Goal: Task Accomplishment & Management: Use online tool/utility

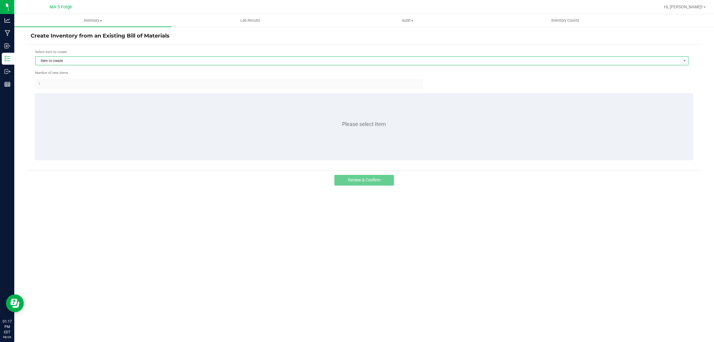
click at [74, 60] on span "Item to create" at bounding box center [358, 61] width 645 height 8
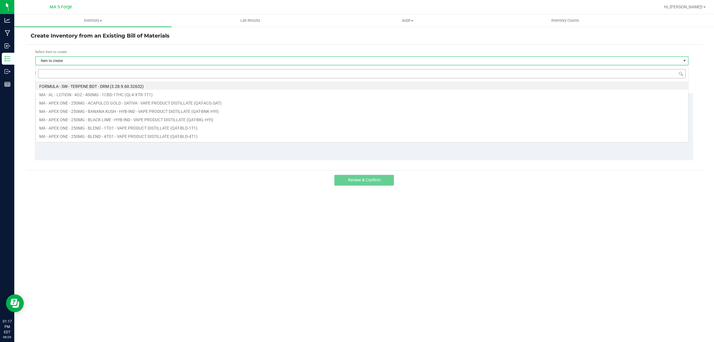
scroll to position [9, 653]
click at [72, 75] on input at bounding box center [362, 73] width 648 height 9
type input "FT-QJF-CYE-SAT"
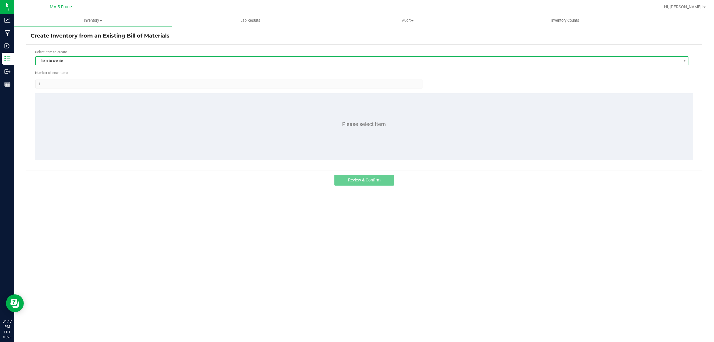
click at [66, 62] on span "Item to create" at bounding box center [358, 61] width 645 height 8
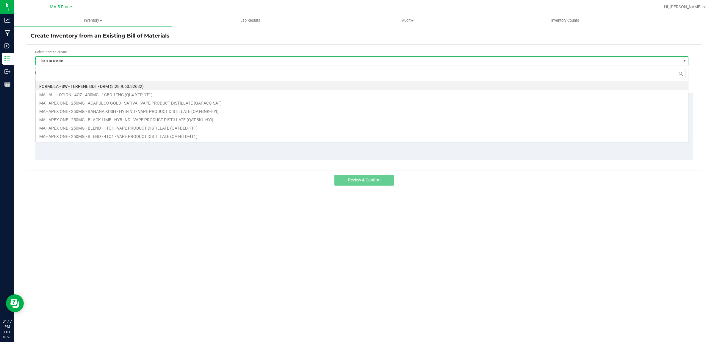
type input "FT-QJF-PKN-HYB"
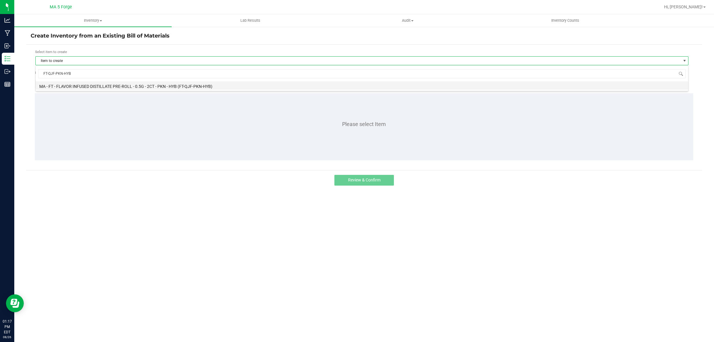
click at [187, 84] on li "MA - FT - FLAVOR INFUSED DISTILLATE PRE-ROLL - 0.5G - 2CT - PKN - HYB (FT-QJF-P…" at bounding box center [362, 85] width 653 height 8
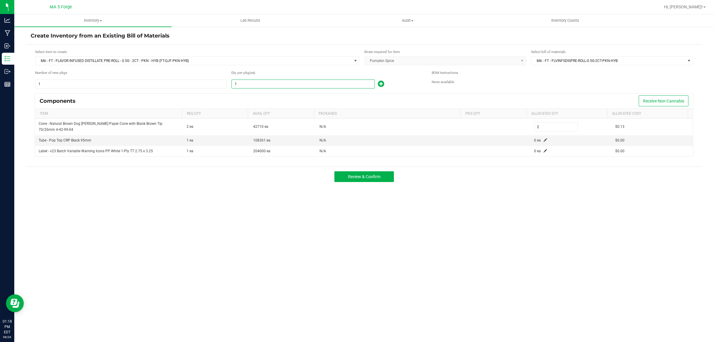
click at [282, 87] on input "1" at bounding box center [303, 84] width 143 height 8
type input "5"
type input "10"
type input "50"
type input "100"
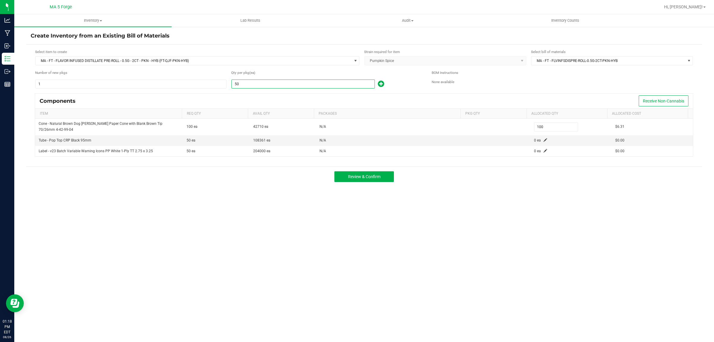
type input "505"
type input "1,010"
type input "5050"
type input "10,100"
type input "5,050"
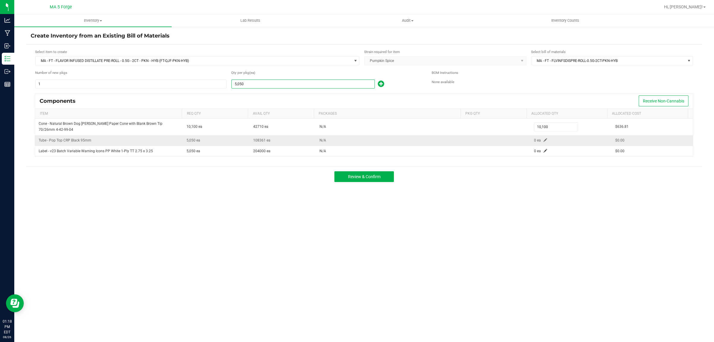
click at [544, 142] on td "0 ea" at bounding box center [571, 140] width 81 height 11
click at [544, 140] on span at bounding box center [546, 140] width 4 height 4
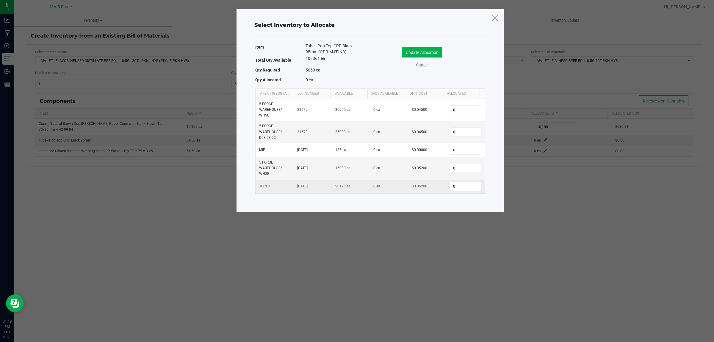
click at [457, 188] on input "0" at bounding box center [465, 186] width 30 height 8
click at [460, 185] on input "505" at bounding box center [465, 186] width 30 height 8
type input "5,073"
click at [426, 48] on button "Update Allocation" at bounding box center [422, 52] width 40 height 10
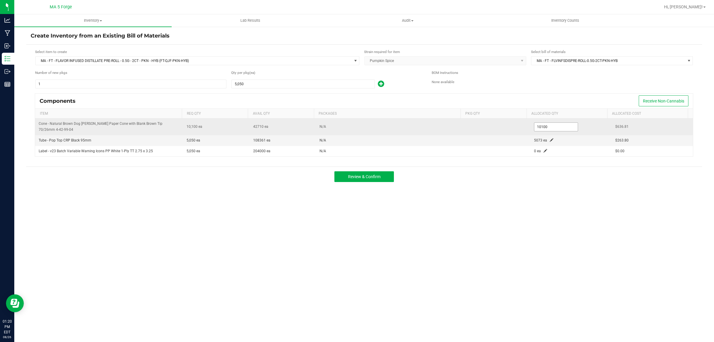
click at [549, 127] on input "10100" at bounding box center [557, 127] width 44 height 8
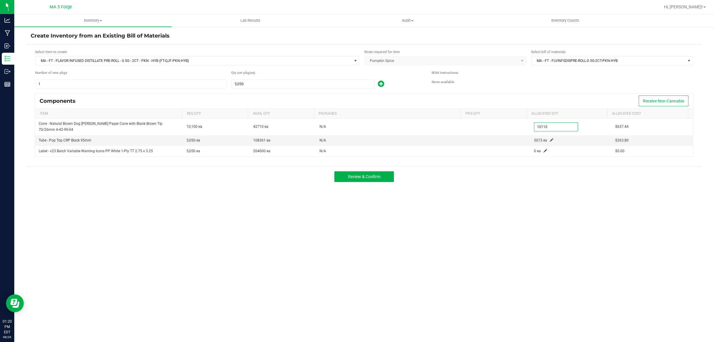
type input "10,110"
click at [440, 232] on div "Inventory All packages All inventory Waste log Create inventory Lab Results Aud…" at bounding box center [364, 177] width 700 height 327
click at [380, 178] on span "Review & Confirm" at bounding box center [364, 176] width 32 height 5
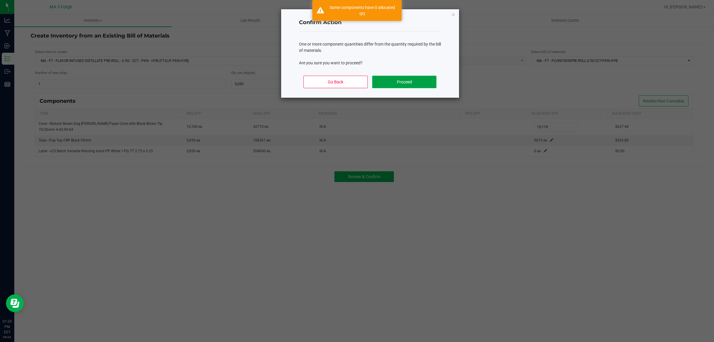
click at [408, 83] on button "Proceed" at bounding box center [404, 82] width 64 height 13
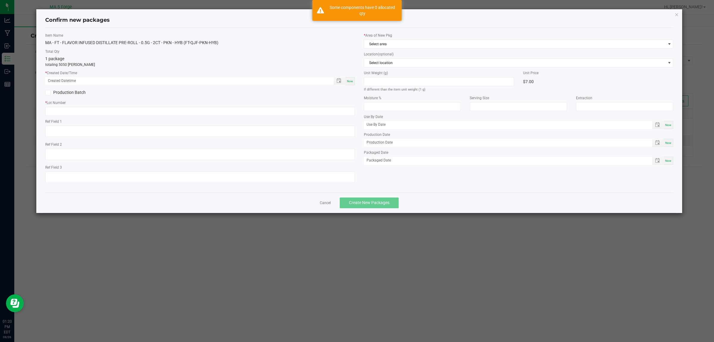
click at [388, 50] on div "* Area of New Pkg Select area Location (optional) Select location Unit Weight (…" at bounding box center [519, 100] width 319 height 135
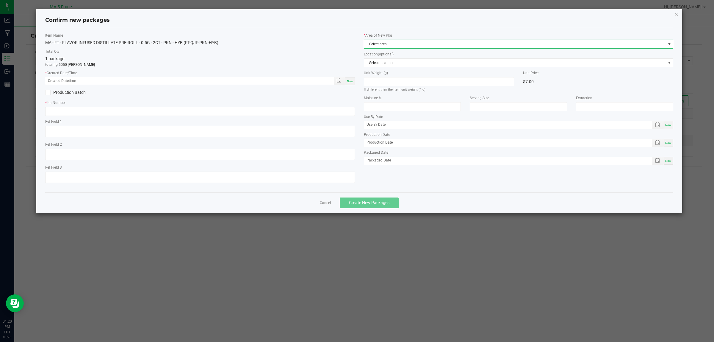
click at [386, 43] on span "Select area" at bounding box center [515, 44] width 302 height 8
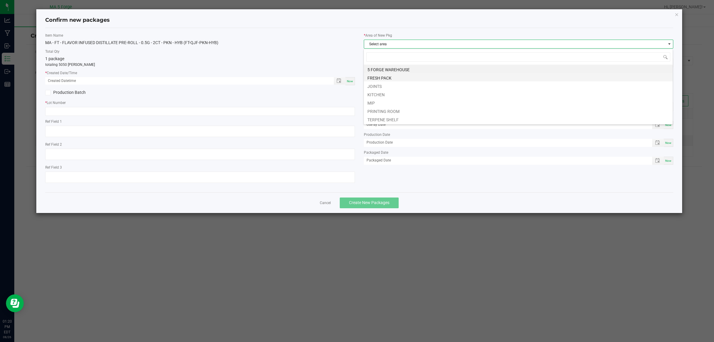
scroll to position [9, 310]
click at [388, 85] on li "JOINTS" at bounding box center [518, 85] width 309 height 8
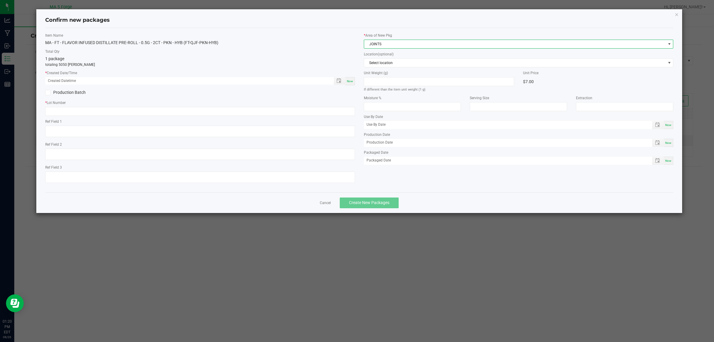
click at [350, 83] on div "Now" at bounding box center [351, 81] width 10 height 8
type input "[DATE] 01:20 PM"
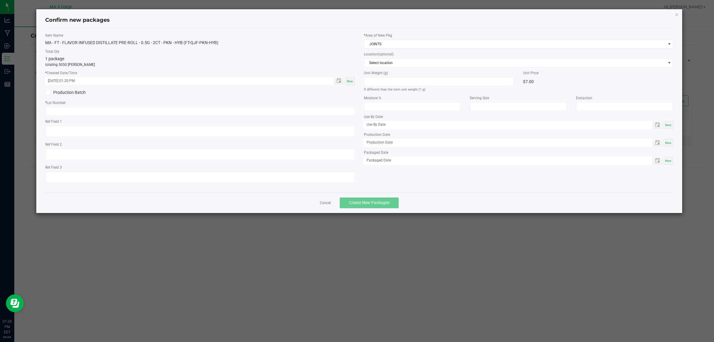
click at [75, 90] on label "Production Batch" at bounding box center [120, 92] width 150 height 6
click at [0, 0] on input "Production Batch" at bounding box center [0, 0] width 0 height 0
click at [217, 110] on input "text" at bounding box center [200, 111] width 310 height 9
paste input "250812WTB-CYE-SAT"
type input "250812WTB-CYE-SAT"
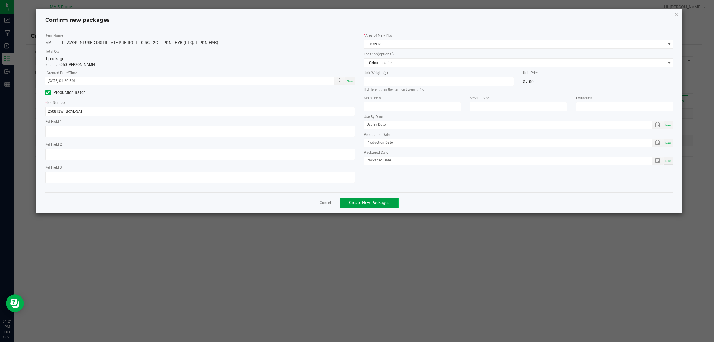
click at [372, 204] on span "Create New Packages" at bounding box center [369, 202] width 40 height 5
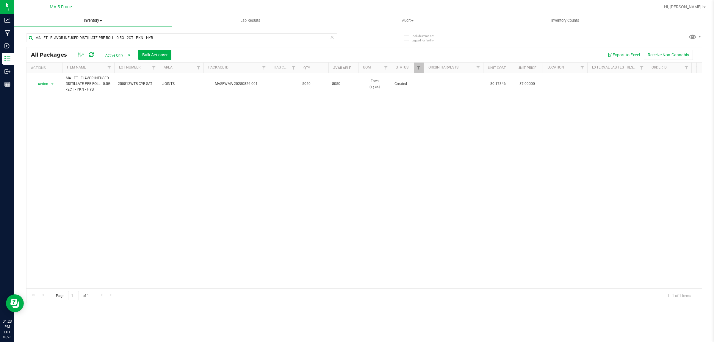
click at [97, 19] on span "Inventory" at bounding box center [92, 20] width 157 height 5
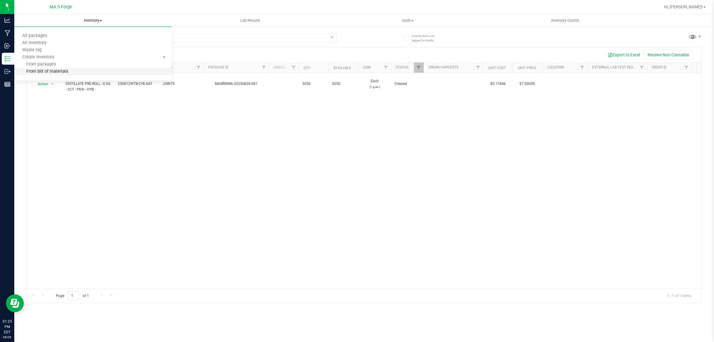
click at [89, 71] on li "From bill of materials" at bounding box center [92, 71] width 157 height 7
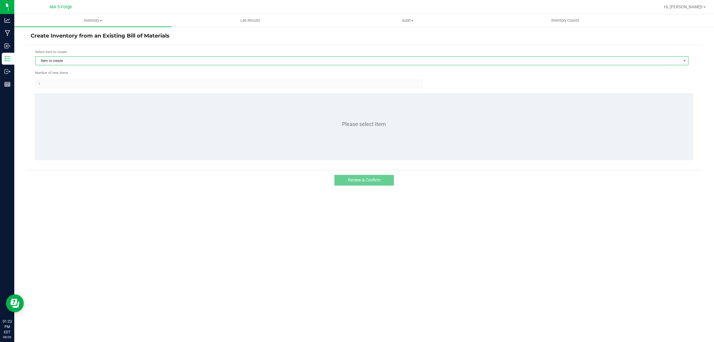
click at [97, 61] on span "Item to create" at bounding box center [358, 61] width 645 height 8
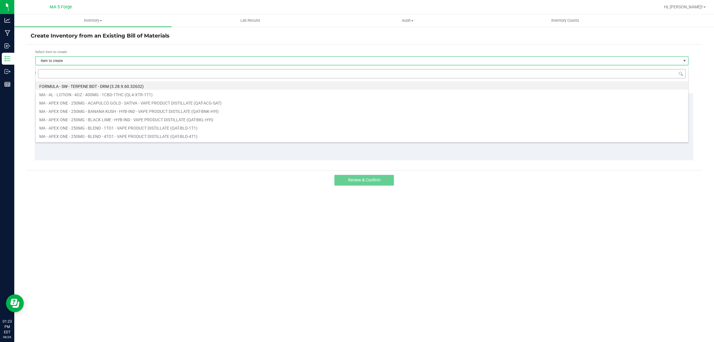
scroll to position [9, 653]
click at [93, 76] on input at bounding box center [362, 73] width 648 height 9
type input "FT-QJF-WPA-SAT"
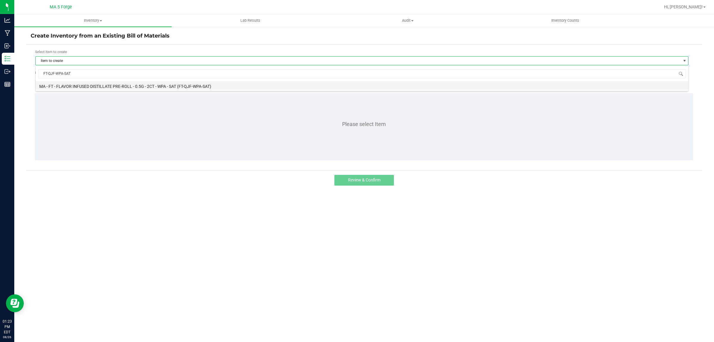
click at [135, 85] on li "MA - FT - FLAVOR INFUSED DISTILLATE PRE-ROLL - 0.5G - 2CT - WPA - SAT (FT-QJF-W…" at bounding box center [362, 85] width 653 height 8
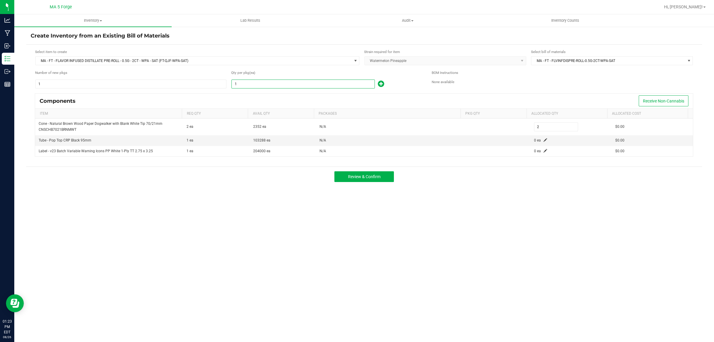
click at [252, 84] on input "1" at bounding box center [303, 84] width 143 height 8
type input "10"
type input "20"
type input "100"
type input "200"
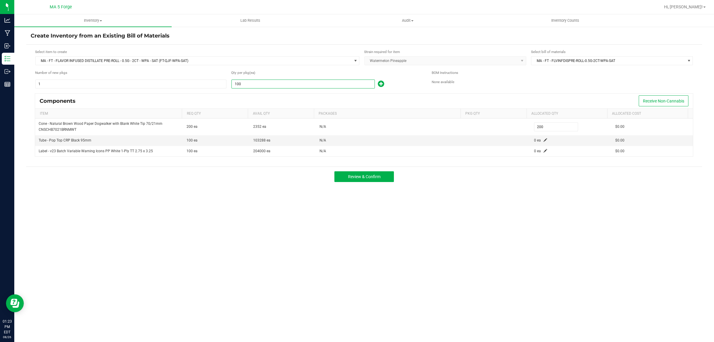
type input "1000"
type input "2,000"
type input "1,000"
click at [544, 139] on span at bounding box center [546, 140] width 4 height 4
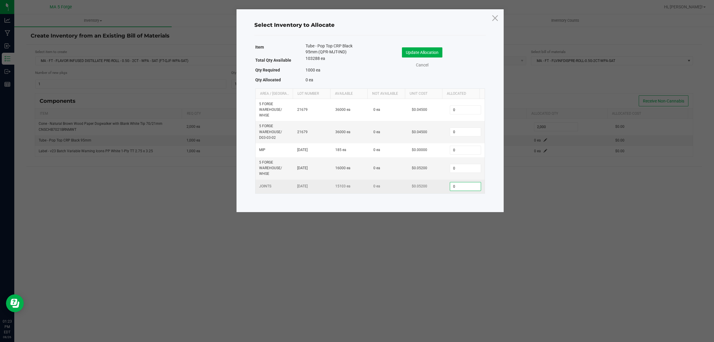
click at [466, 188] on input "0" at bounding box center [465, 186] width 30 height 8
type input "1,000"
click at [434, 55] on button "Update Allocation" at bounding box center [422, 52] width 40 height 10
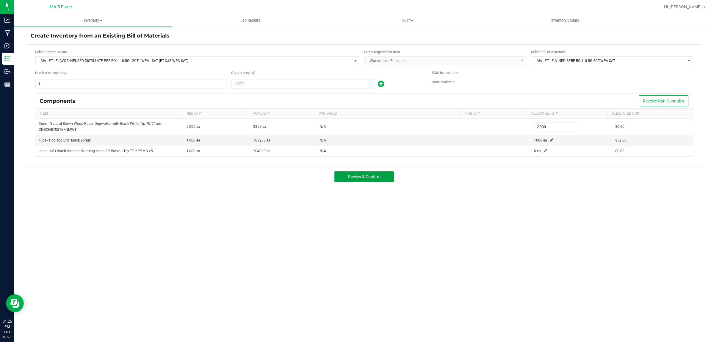
click at [372, 176] on span "Review & Confirm" at bounding box center [364, 176] width 32 height 5
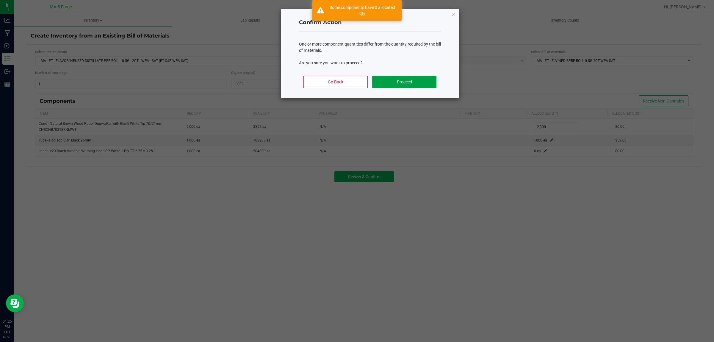
click at [403, 78] on button "Proceed" at bounding box center [404, 82] width 64 height 13
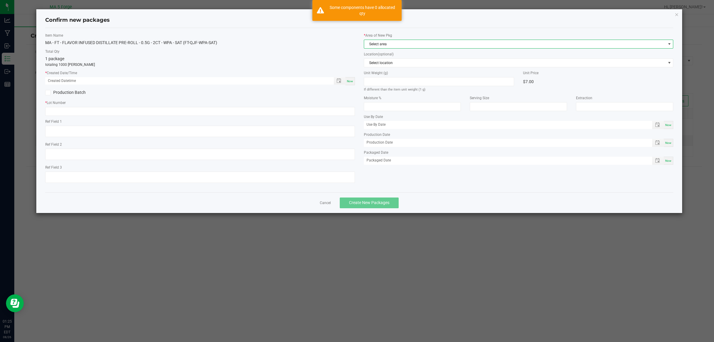
click at [392, 42] on span "Select area" at bounding box center [515, 44] width 302 height 8
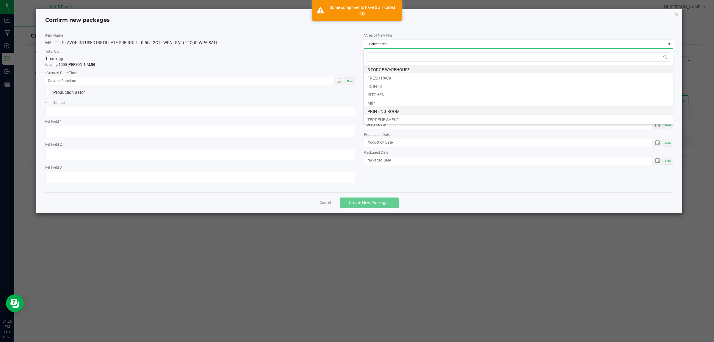
scroll to position [9, 310]
click at [381, 85] on li "JOINTS" at bounding box center [518, 85] width 309 height 8
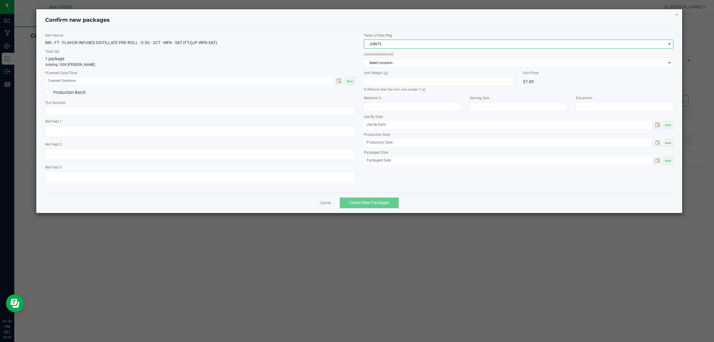
click at [352, 82] on span "Now" at bounding box center [350, 80] width 6 height 3
type input "[DATE] 01:25 PM"
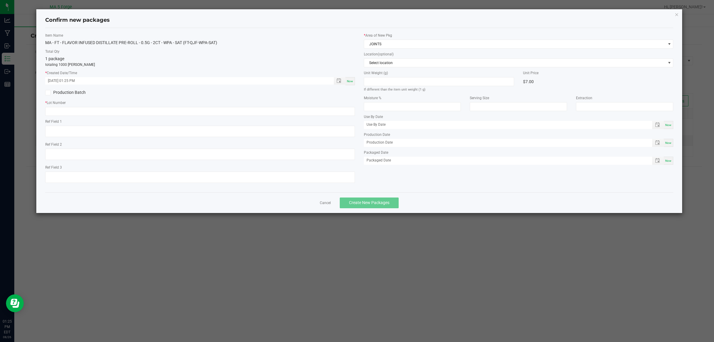
click at [70, 91] on label "Production Batch" at bounding box center [120, 92] width 150 height 6
click at [0, 0] on input "Production Batch" at bounding box center [0, 0] width 0 height 0
click at [82, 109] on input "text" at bounding box center [200, 111] width 310 height 9
paste input "250813WTB-WPA-SAT"
type input "250813WTB-WPA-SAT"
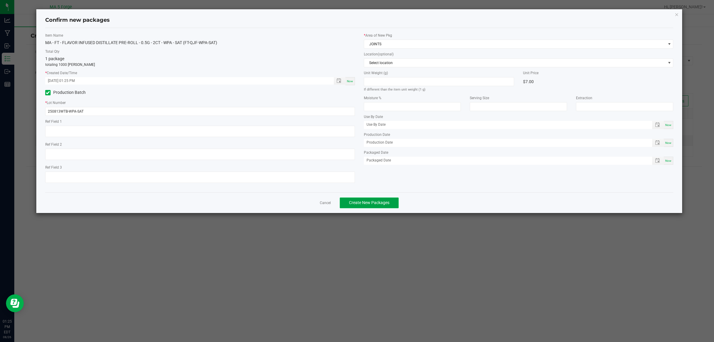
click at [360, 198] on button "Create New Packages" at bounding box center [369, 202] width 59 height 11
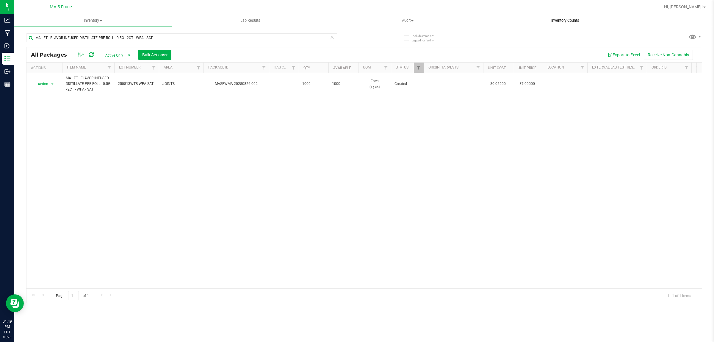
click at [564, 22] on span "Inventory Counts" at bounding box center [566, 20] width 44 height 5
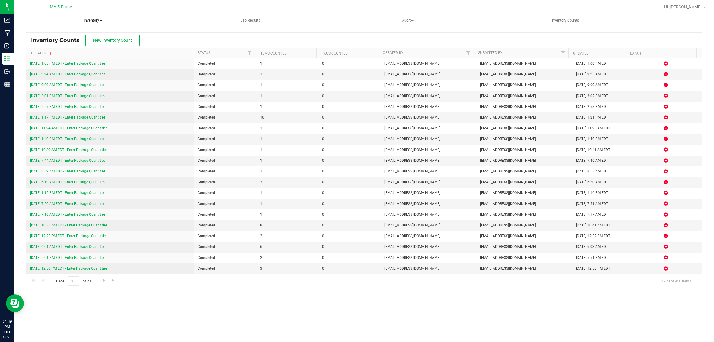
click at [99, 18] on span "Inventory" at bounding box center [93, 20] width 157 height 5
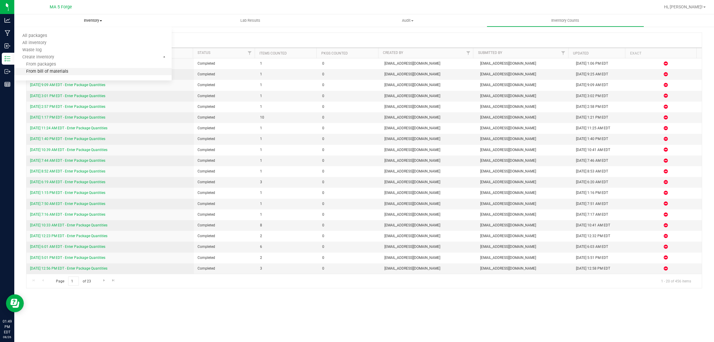
click at [63, 69] on span "From bill of materials" at bounding box center [41, 71] width 54 height 5
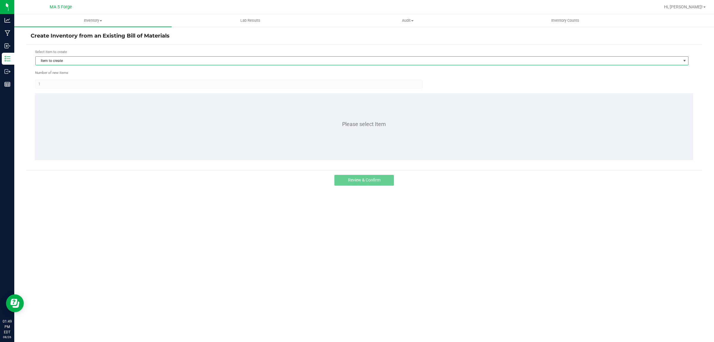
click at [70, 63] on span "Item to create" at bounding box center [358, 61] width 645 height 8
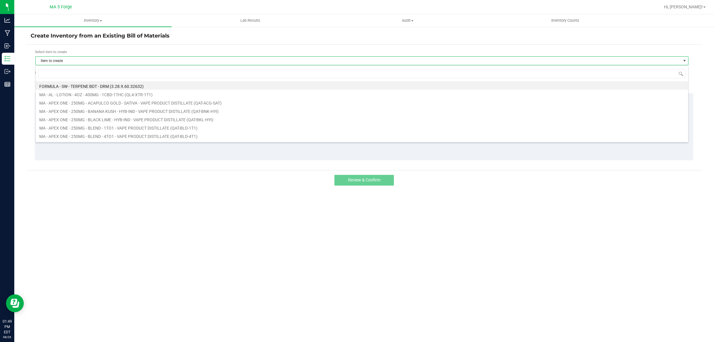
scroll to position [9, 653]
click at [70, 73] on input at bounding box center [362, 73] width 648 height 9
type input "250819-L04"
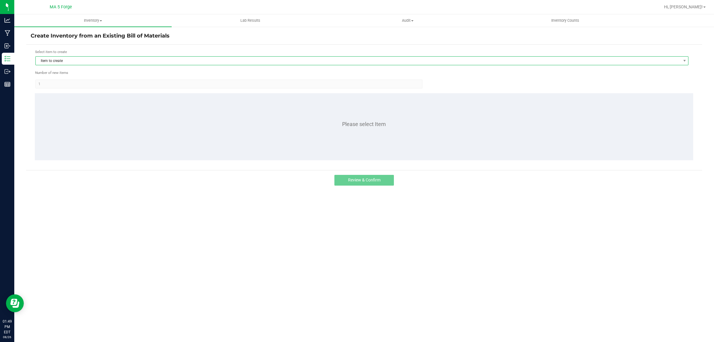
click at [60, 60] on span "Item to create" at bounding box center [358, 61] width 645 height 8
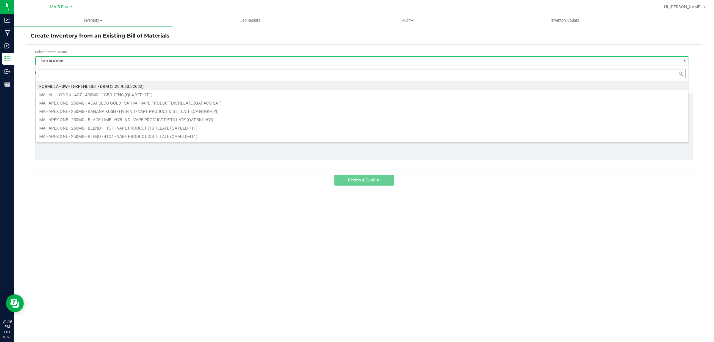
click at [64, 74] on input at bounding box center [362, 73] width 648 height 9
type input "FT-QAA-GDP-IND"
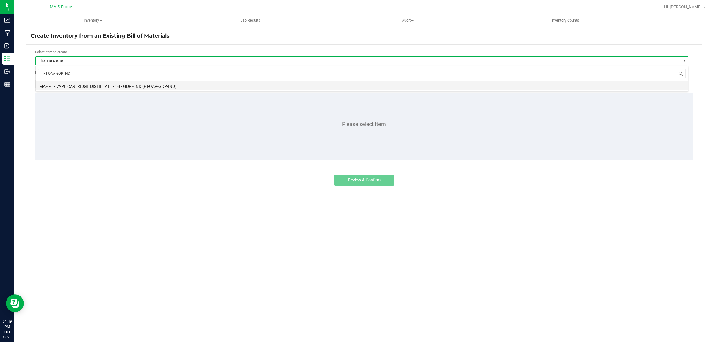
click at [94, 83] on li "MA - FT - VAPE CARTRIDGE DISTILLATE - 1G - GDP - IND (FT-QAA-GDP-IND)" at bounding box center [362, 85] width 653 height 8
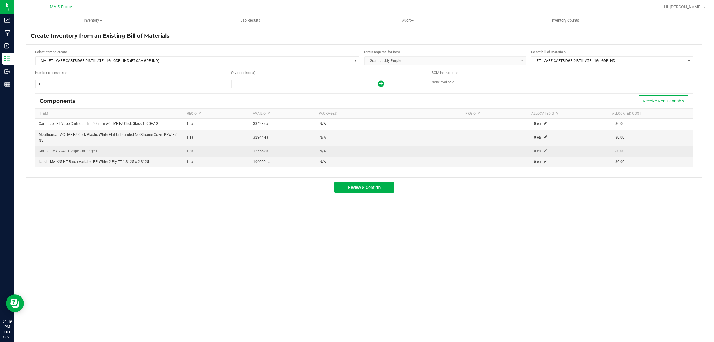
click at [541, 149] on td "0 ea" at bounding box center [571, 151] width 81 height 11
click at [544, 151] on span at bounding box center [546, 151] width 4 height 4
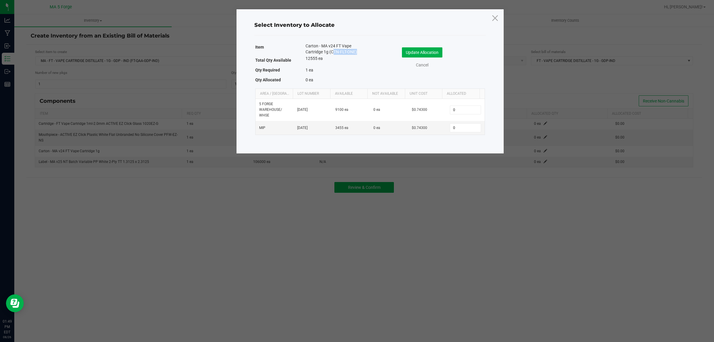
drag, startPoint x: 331, startPoint y: 51, endPoint x: 356, endPoint y: 53, distance: 25.1
click at [356, 53] on span "Carton - MA v24 FT Vape Cartridge 1g (CTN-FLT-ONE)" at bounding box center [333, 49] width 55 height 12
copy span "CTN-FLT-ONE"
drag, startPoint x: 496, startPoint y: 18, endPoint x: 491, endPoint y: 21, distance: 6.3
click at [496, 18] on icon at bounding box center [495, 18] width 8 height 14
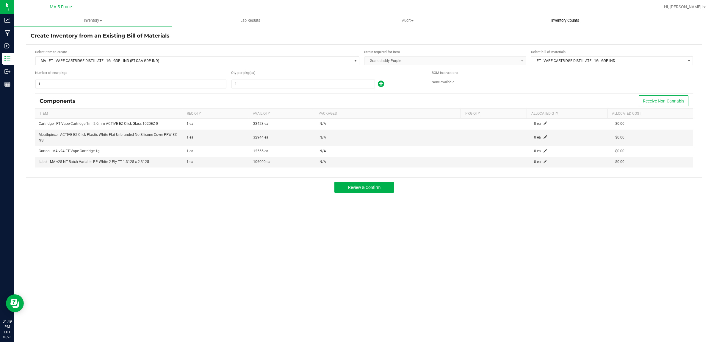
click at [554, 18] on span "Inventory Counts" at bounding box center [566, 20] width 44 height 5
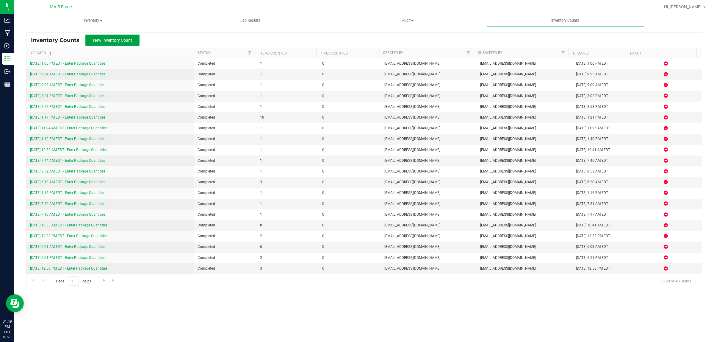
click at [120, 41] on span "New Inventory Count" at bounding box center [112, 40] width 39 height 5
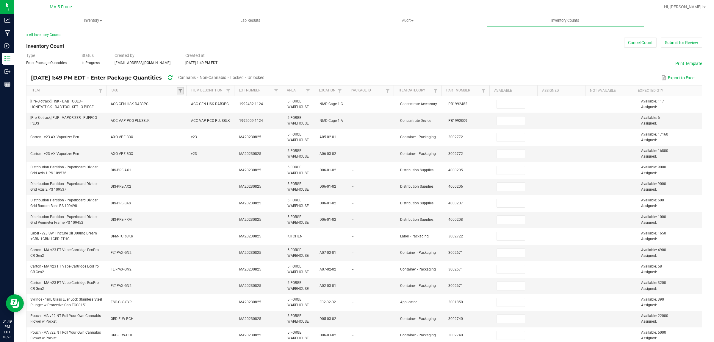
click at [180, 88] on link at bounding box center [180, 90] width 7 height 7
click at [193, 103] on input at bounding box center [221, 103] width 79 height 9
paste input "CTN-FLT-ONE"
type input "CTN-FLT-ONE"
click at [202, 113] on li "CTN-FLT-ONE" at bounding box center [208, 116] width 58 height 8
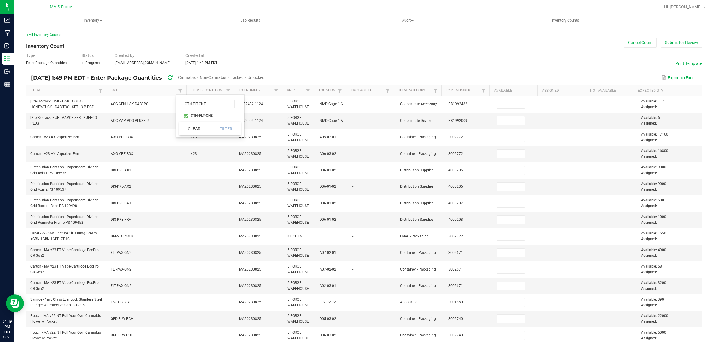
checkbox input "true"
click at [222, 125] on button "Filter" at bounding box center [226, 128] width 30 height 13
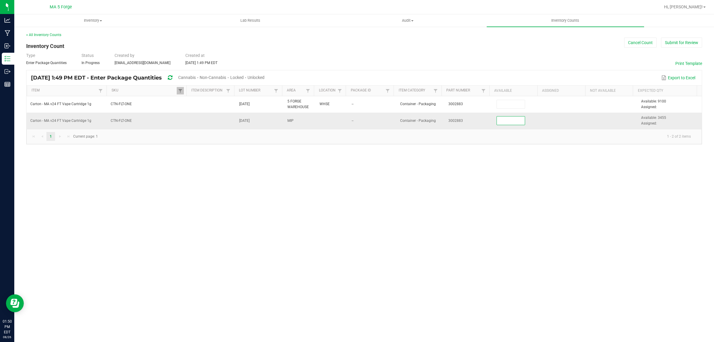
click at [507, 122] on input at bounding box center [511, 120] width 28 height 8
type input "1,105"
click at [680, 41] on button "Submit for Review" at bounding box center [681, 43] width 41 height 10
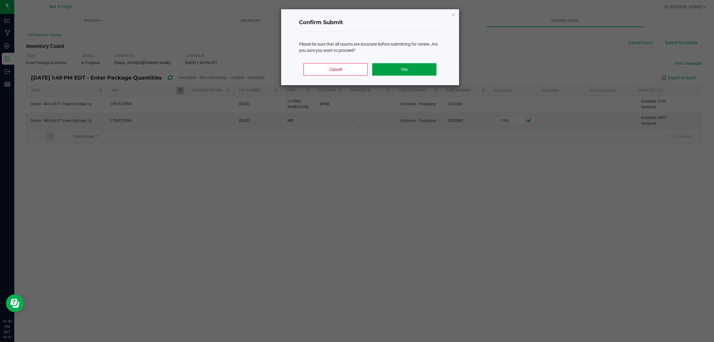
click at [406, 67] on button "Yes" at bounding box center [404, 69] width 64 height 13
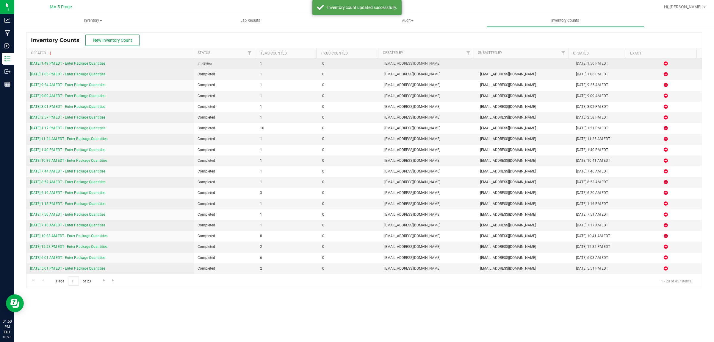
click at [91, 63] on link "[DATE] 1:49 PM EDT - Enter Package Quantities" at bounding box center [67, 63] width 75 height 4
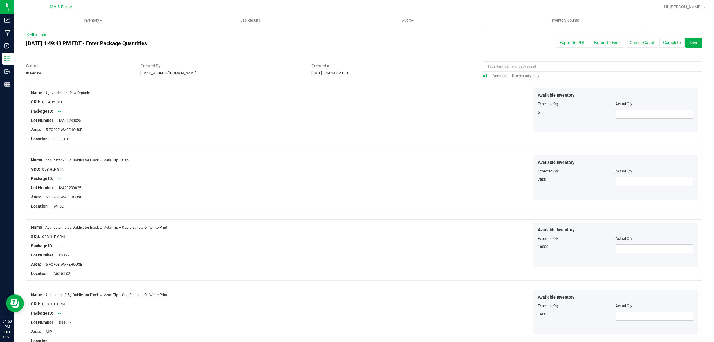
click at [531, 76] on span "Discrepancy only" at bounding box center [525, 76] width 27 height 4
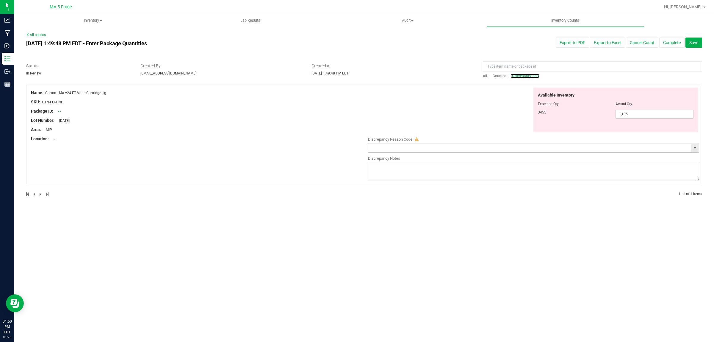
click at [693, 147] on span "select" at bounding box center [695, 148] width 5 height 5
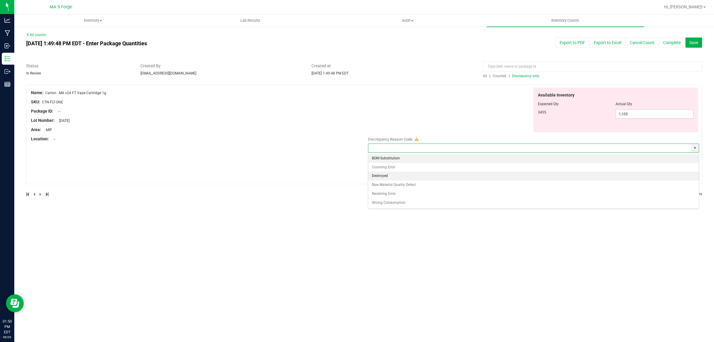
click at [432, 176] on li "Destroyed" at bounding box center [533, 175] width 331 height 9
type input "Destroyed"
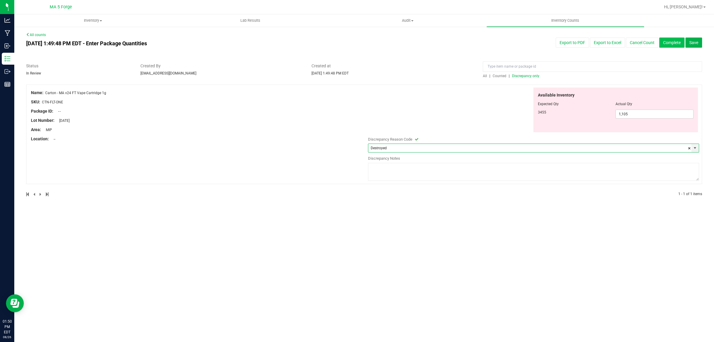
click at [670, 41] on button "Complete" at bounding box center [672, 43] width 25 height 10
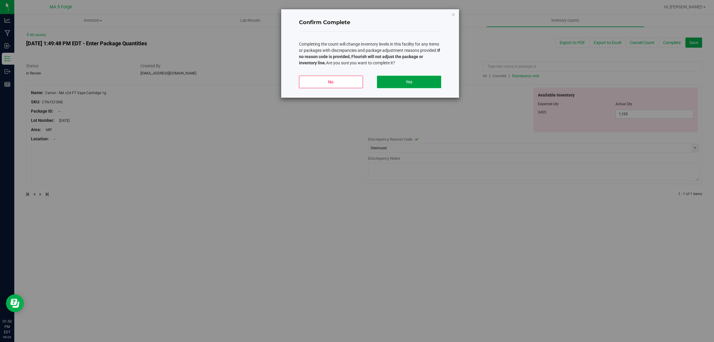
click at [410, 81] on button "Yes" at bounding box center [409, 82] width 64 height 13
